Goal: Transaction & Acquisition: Obtain resource

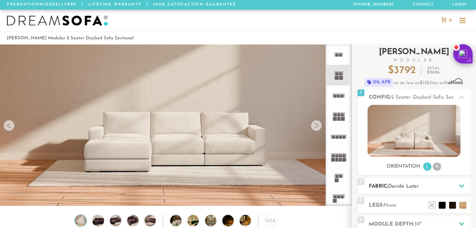
click at [374, 184] on h2 "Fabric: Decide Later" at bounding box center [420, 187] width 102 height 8
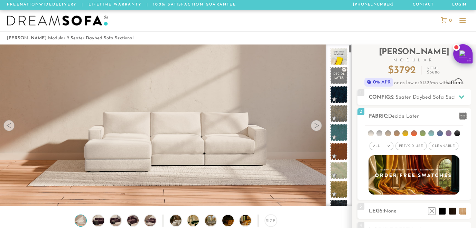
click at [349, 45] on div at bounding box center [339, 126] width 26 height 162
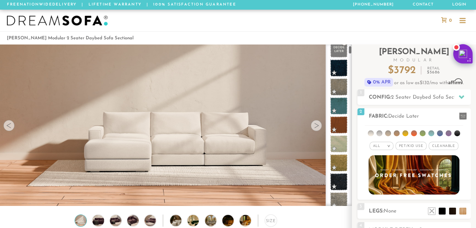
scroll to position [35, 0]
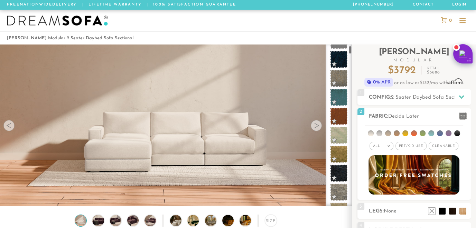
click at [349, 46] on div at bounding box center [339, 126] width 26 height 162
click at [350, 46] on div at bounding box center [339, 126] width 26 height 162
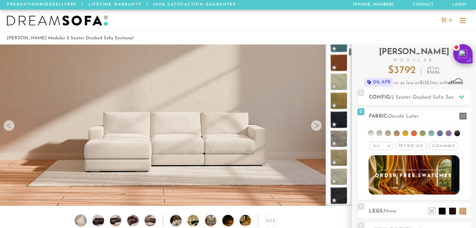
scroll to position [98, 0]
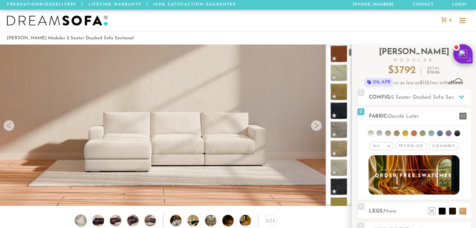
click at [349, 49] on div at bounding box center [339, 126] width 26 height 162
click at [439, 131] on li at bounding box center [440, 134] width 6 height 6
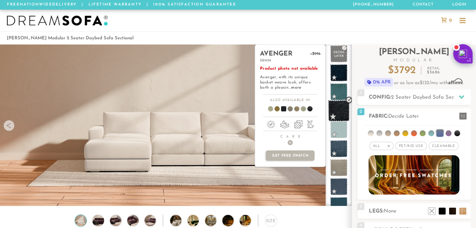
click at [340, 106] on span at bounding box center [339, 111] width 22 height 22
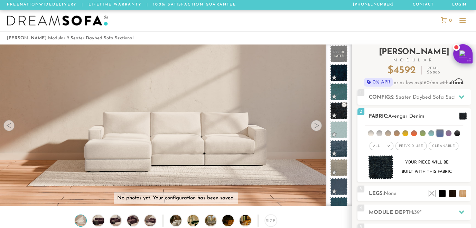
click at [388, 144] on em ">" at bounding box center [388, 145] width 5 height 3
click at [384, 160] on li "Tier" at bounding box center [381, 165] width 24 height 10
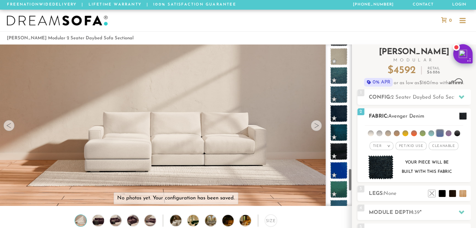
scroll to position [867, 0]
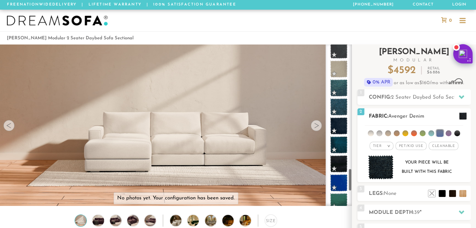
drag, startPoint x: 350, startPoint y: 51, endPoint x: 403, endPoint y: 172, distance: 132.8
click at [403, 172] on div "Introducing [PERSON_NAME] Modular $ 4592 Retail $ 6886 $ 4592 Retail $ 6886 0% …" at bounding box center [414, 177] width 124 height 265
click at [389, 144] on em ">" at bounding box center [388, 145] width 5 height 3
click at [381, 171] on li "Family" at bounding box center [381, 175] width 24 height 10
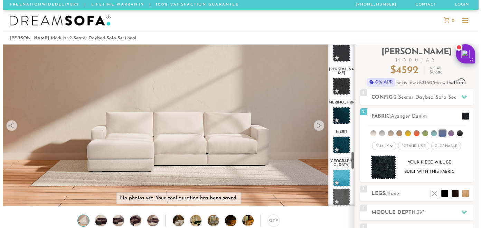
scroll to position [972, 0]
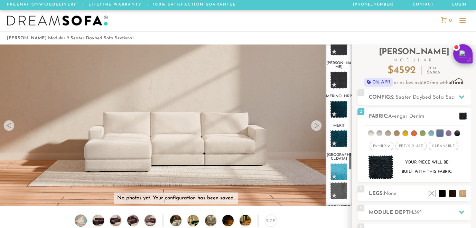
drag, startPoint x: 349, startPoint y: 144, endPoint x: 351, endPoint y: 156, distance: 12.2
click at [351, 156] on div "decide atlas_plz avalon_hp avenger bella bungalow [PERSON_NAME] chance [PERSON_…" at bounding box center [339, 126] width 26 height 162
click at [356, 151] on div "Introducing [PERSON_NAME] Modular $ 4592 Retail $ 6886 $ 4592 Retail $ 6886 0% …" at bounding box center [414, 175] width 124 height 260
click at [375, 161] on img at bounding box center [381, 168] width 26 height 25
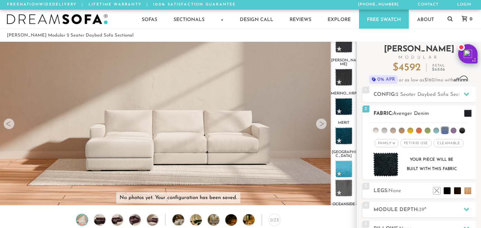
click at [375, 161] on body "Summer Sale - 15% Off All Custom Orders [PHONE_NUMBER] Free Nationwide Delivery…" at bounding box center [240, 114] width 481 height 228
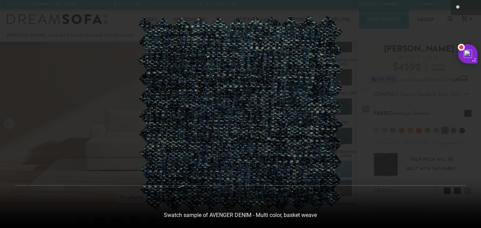
click at [375, 161] on div at bounding box center [240, 114] width 481 height 228
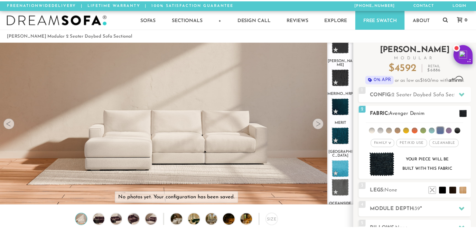
scroll to position [5, 6]
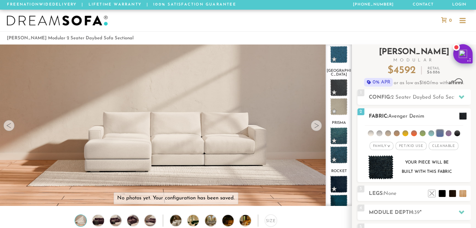
click at [389, 144] on em ">" at bounding box center [388, 145] width 5 height 3
click at [379, 163] on li "Tier" at bounding box center [381, 165] width 24 height 10
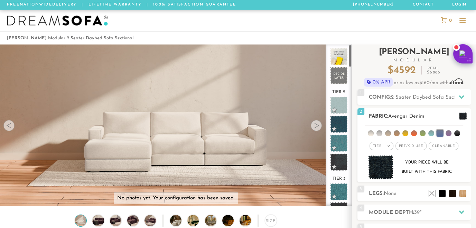
scroll to position [0, 0]
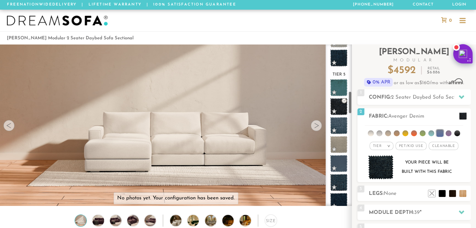
scroll to position [336, 0]
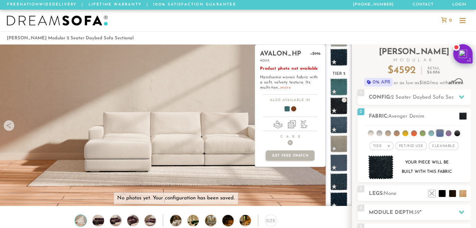
click at [283, 86] on link "more" at bounding box center [285, 88] width 10 height 4
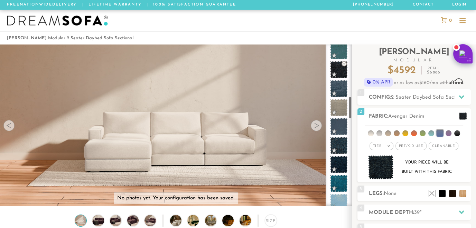
scroll to position [374, 0]
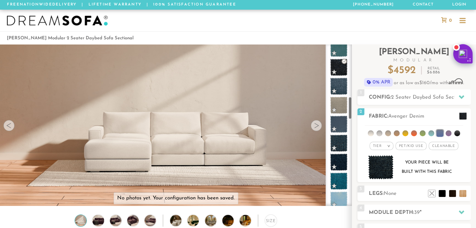
drag, startPoint x: 350, startPoint y: 97, endPoint x: 351, endPoint y: 103, distance: 5.6
click at [351, 103] on div "Tier 1 Tier 2 Tier 3 Tier 4 Tier 5" at bounding box center [339, 126] width 26 height 162
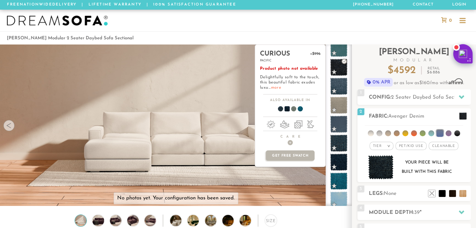
click at [274, 86] on link "more" at bounding box center [276, 88] width 10 height 4
click at [336, 195] on span at bounding box center [339, 201] width 22 height 22
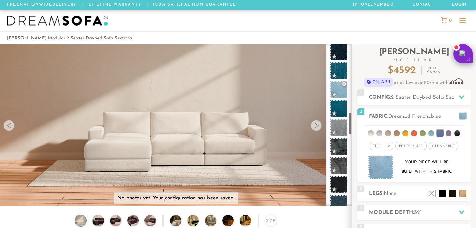
click at [350, 197] on ul "Tier 1 Tier 2 Tier 3 Tier 4 Tier 5" at bounding box center [339, 144] width 26 height 1162
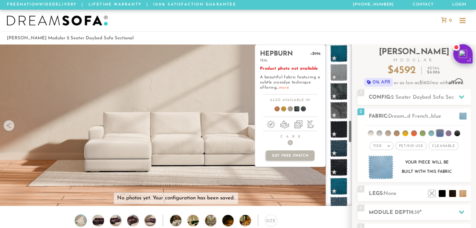
click at [284, 86] on link "more" at bounding box center [284, 88] width 10 height 4
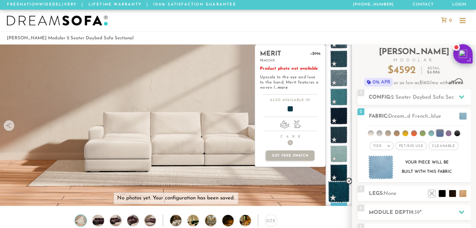
click at [334, 187] on span at bounding box center [339, 192] width 22 height 22
click at [337, 186] on span at bounding box center [339, 192] width 22 height 22
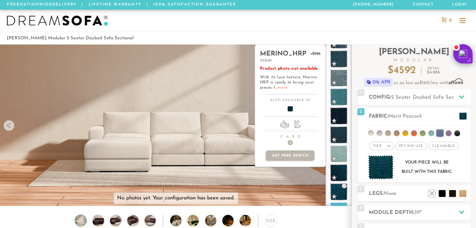
click at [280, 86] on link "more" at bounding box center [282, 88] width 10 height 4
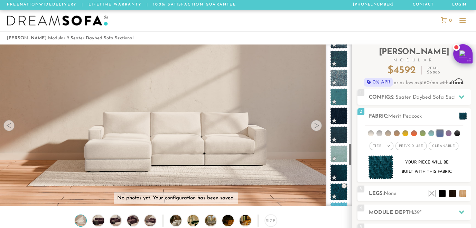
scroll to position [872, 0]
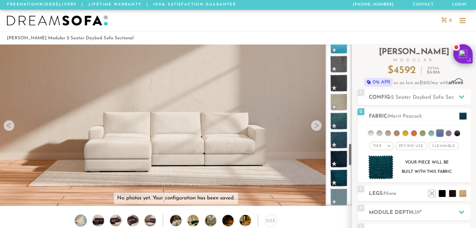
click at [389, 142] on div "Tier >" at bounding box center [381, 146] width 24 height 8
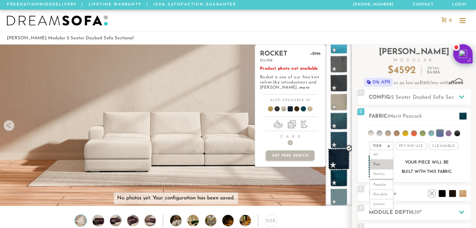
click at [342, 157] on span at bounding box center [339, 160] width 22 height 22
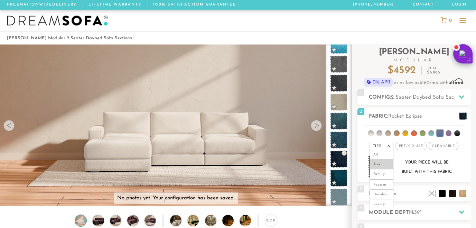
click at [0, 0] on link "Free Swatch" at bounding box center [0, 0] width 0 height 0
